Goal: Find specific page/section: Find specific page/section

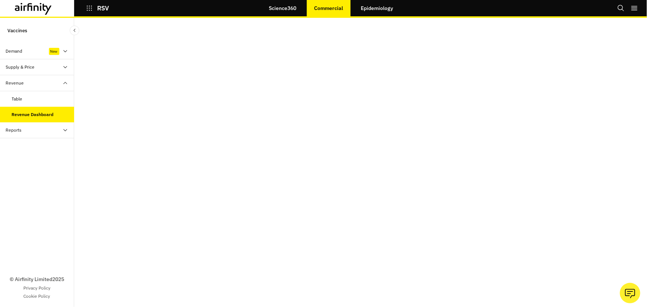
click at [284, 8] on link "Science360" at bounding box center [282, 8] width 42 height 18
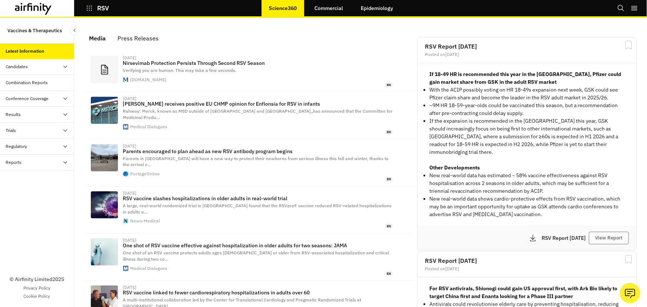
scroll to position [449, 217]
click at [26, 66] on div "Candidates" at bounding box center [17, 66] width 22 height 7
click at [25, 81] on div "Dashboard" at bounding box center [23, 82] width 22 height 7
